Goal: Check status: Check status

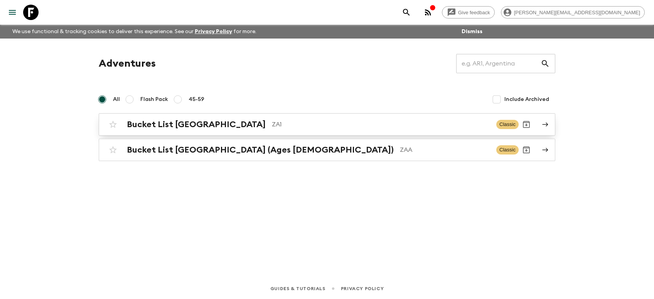
click at [226, 120] on div "Bucket List [GEOGRAPHIC_DATA] ZA1" at bounding box center [308, 125] width 363 height 10
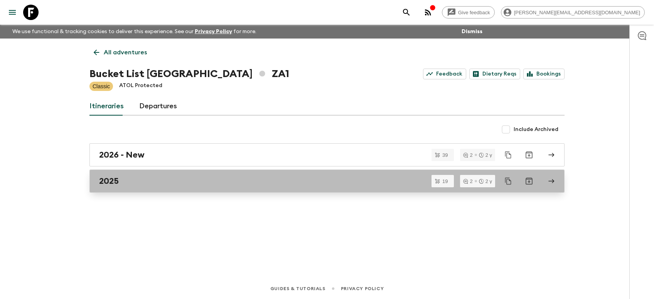
click at [127, 180] on div "2025" at bounding box center [319, 181] width 441 height 10
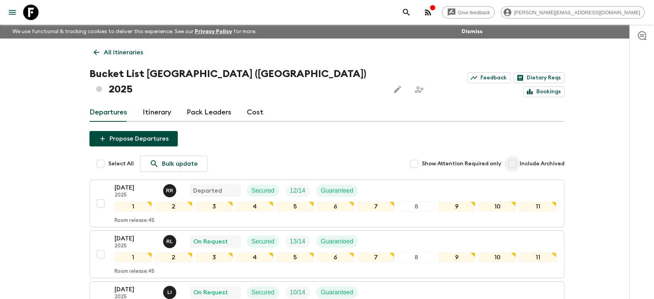
click at [519, 156] on input "Include Archived" at bounding box center [512, 163] width 15 height 15
checkbox input "true"
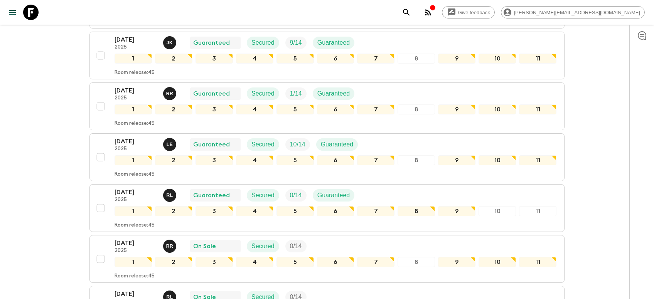
scroll to position [4449, 0]
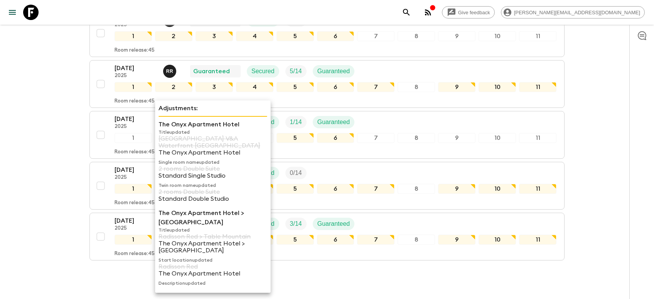
click at [157, 244] on div "Adjustments: The Onyx Apartment Hotel Title updated [GEOGRAPHIC_DATA] V&A Water…" at bounding box center [213, 196] width 116 height 193
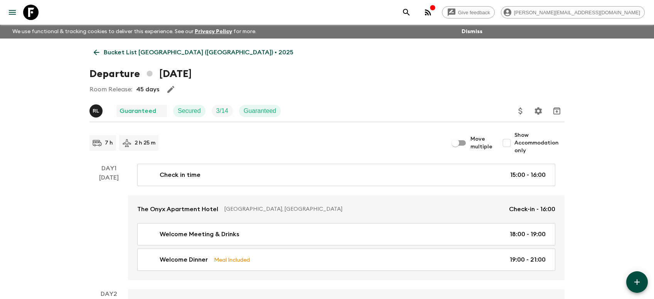
click at [168, 51] on p "Bucket List [GEOGRAPHIC_DATA] ([GEOGRAPHIC_DATA]) • 2025" at bounding box center [199, 52] width 190 height 9
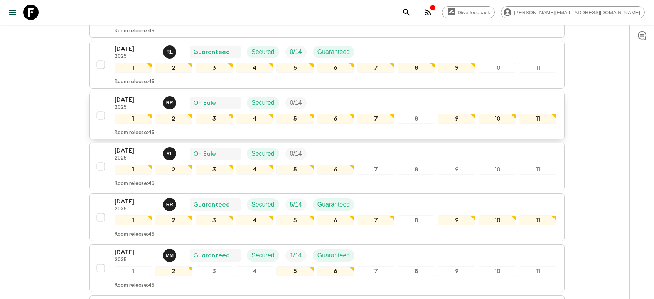
scroll to position [896, 0]
